Goal: Task Accomplishment & Management: Use online tool/utility

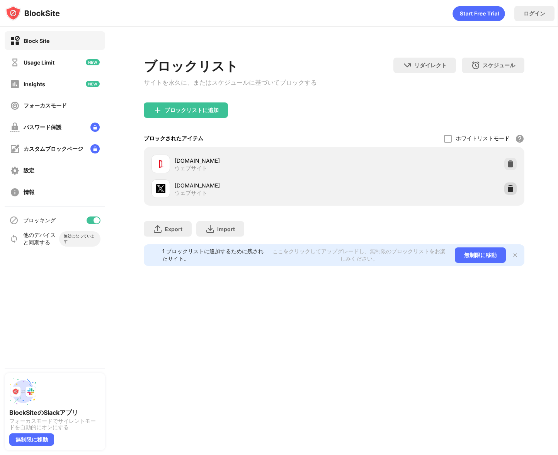
click at [511, 193] on img at bounding box center [511, 189] width 8 height 8
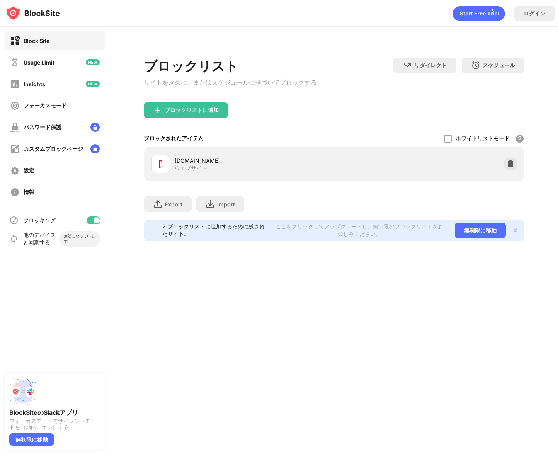
click at [499, 185] on div "Export ファイルのエクスポート (Web サイト アイテムのみ) Import ファイルのインポート (Web サイト アイテムのみ)" at bounding box center [334, 200] width 381 height 39
click at [213, 118] on div "ブロックリストに追加" at bounding box center [186, 109] width 84 height 15
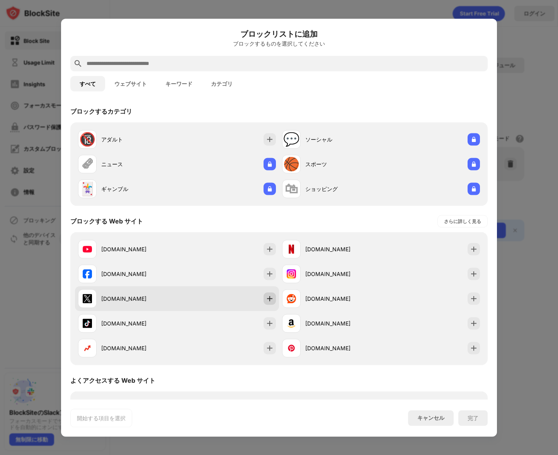
click at [271, 301] on div at bounding box center [270, 298] width 12 height 12
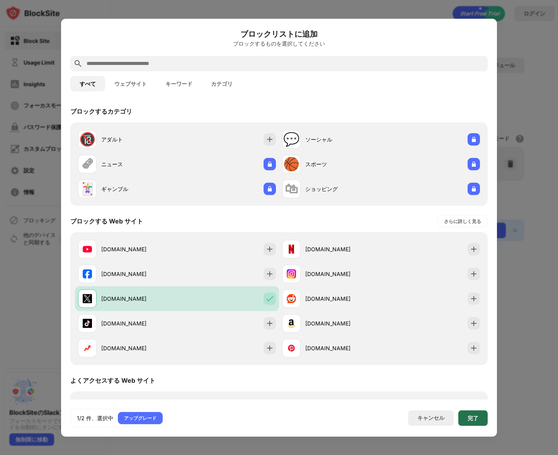
click at [476, 420] on div "完了" at bounding box center [473, 418] width 11 height 6
